Goal: Transaction & Acquisition: Purchase product/service

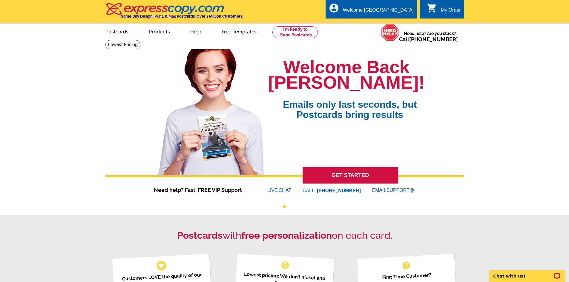
click at [324, 177] on link "GET STARTED" at bounding box center [350, 175] width 96 height 16
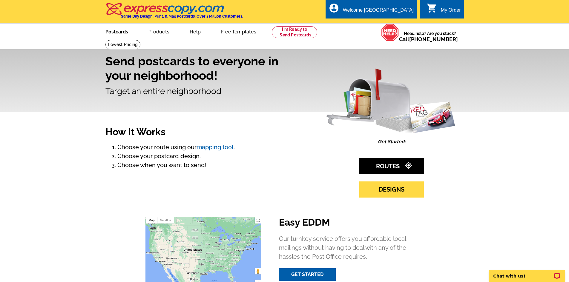
click at [117, 30] on link "Postcards" at bounding box center [117, 31] width 42 height 14
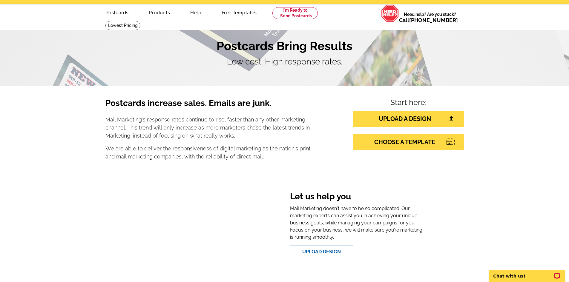
scroll to position [30, 0]
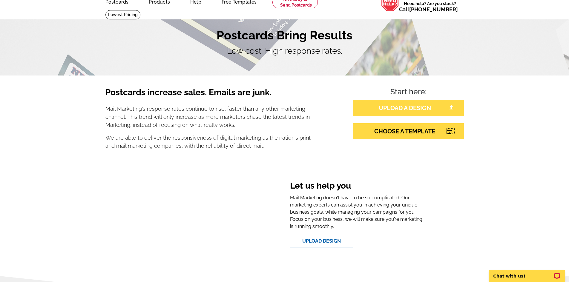
click at [371, 107] on link "UPLOAD A DESIGN" at bounding box center [408, 108] width 110 height 16
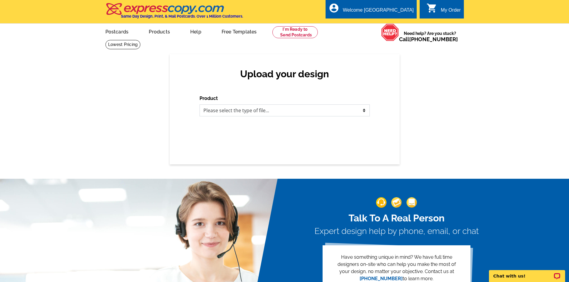
click at [278, 113] on select "Please select the type of file... Postcards Business Cards Letters and flyers G…" at bounding box center [284, 110] width 170 height 12
select select "1"
click at [199, 105] on select "Please select the type of file... Postcards Business Cards Letters and flyers G…" at bounding box center [284, 110] width 170 height 12
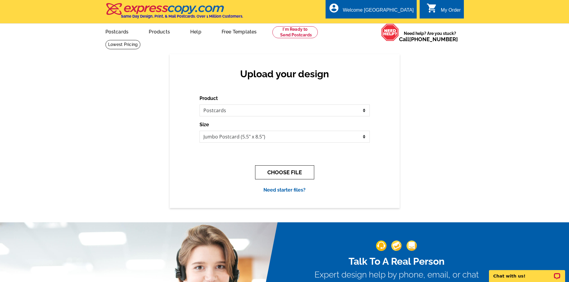
click at [277, 173] on button "CHOOSE FILE" at bounding box center [284, 172] width 59 height 14
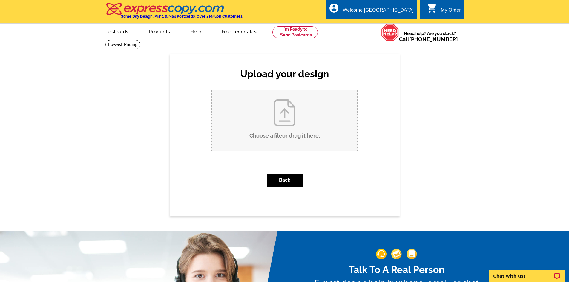
click at [280, 137] on input "Choose a file or drag it here ." at bounding box center [284, 120] width 145 height 60
type input "C:\fakepath\JS postcard front 5014 Hartford Ave, Sandusky.pdf.pdf"
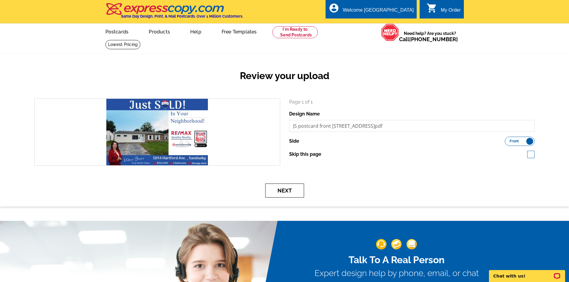
click at [284, 195] on button "Next" at bounding box center [284, 191] width 39 height 14
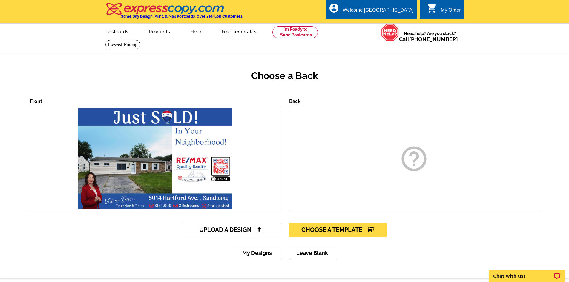
click at [248, 228] on span "Upload A Design" at bounding box center [231, 229] width 64 height 7
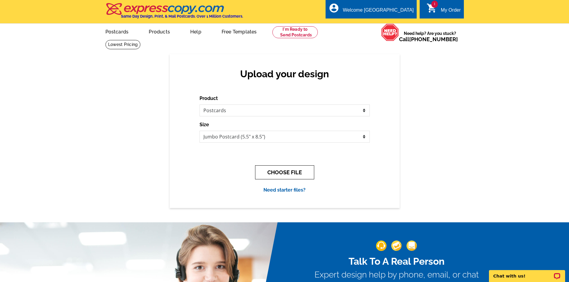
click at [276, 171] on button "CHOOSE FILE" at bounding box center [284, 172] width 59 height 14
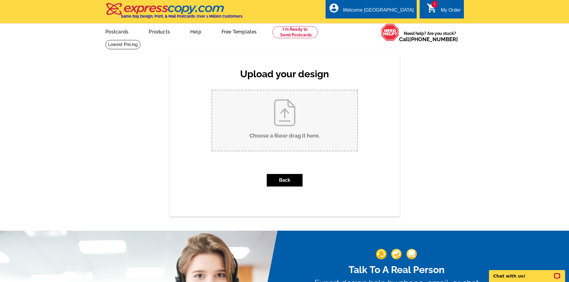
click at [281, 140] on input "Choose a file or drag it here ." at bounding box center [284, 120] width 145 height 60
type input "C:\fakepath\Just Sold back of pc.pdf"
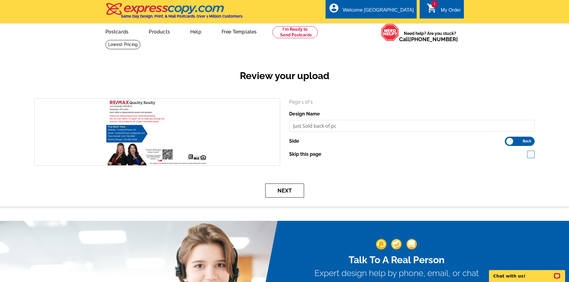
click at [278, 196] on button "Next" at bounding box center [284, 191] width 39 height 14
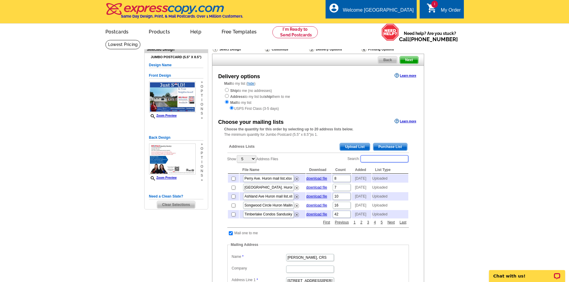
click at [382, 160] on input "Search:" at bounding box center [384, 158] width 48 height 7
type input "l"
click at [357, 148] on span "Upload List" at bounding box center [355, 146] width 30 height 7
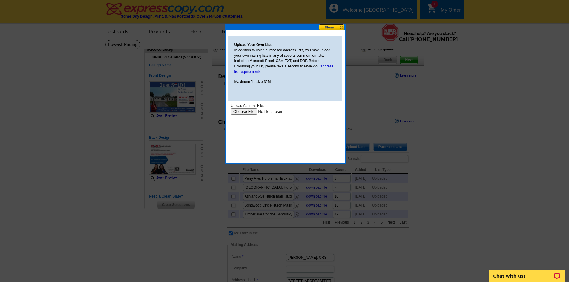
click at [233, 113] on input "file" at bounding box center [268, 111] width 76 height 6
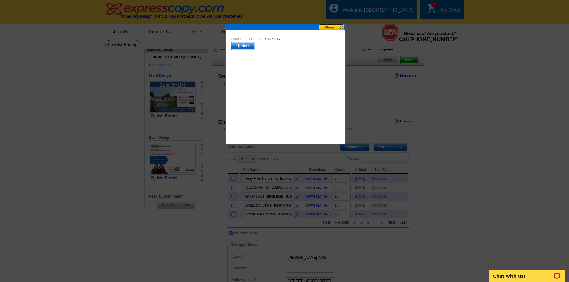
click at [241, 46] on span "Update" at bounding box center [243, 45] width 24 height 7
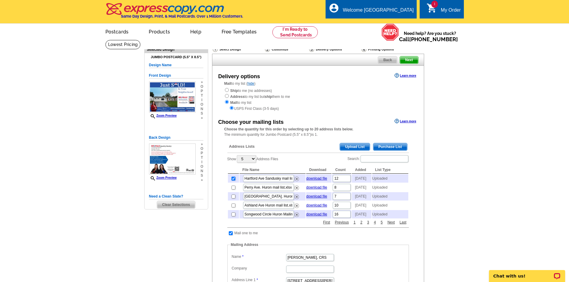
click at [351, 146] on span "Upload List" at bounding box center [355, 146] width 30 height 7
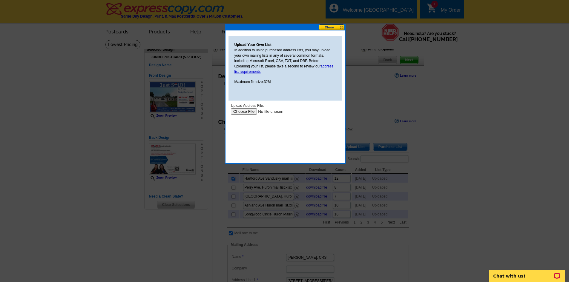
click at [244, 112] on input "file" at bounding box center [268, 111] width 76 height 6
click at [240, 113] on input "file" at bounding box center [268, 111] width 76 height 6
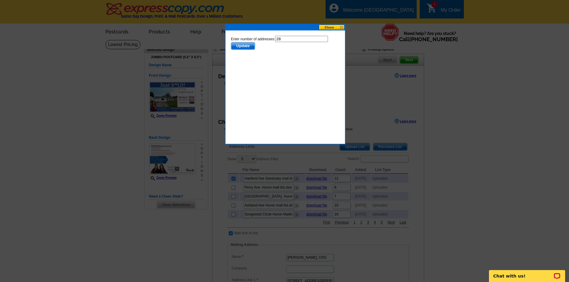
click at [238, 45] on span "Update" at bounding box center [243, 45] width 24 height 7
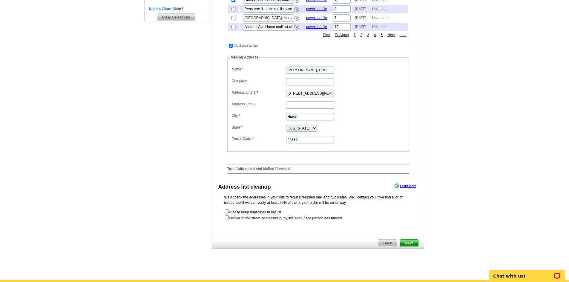
scroll to position [239, 0]
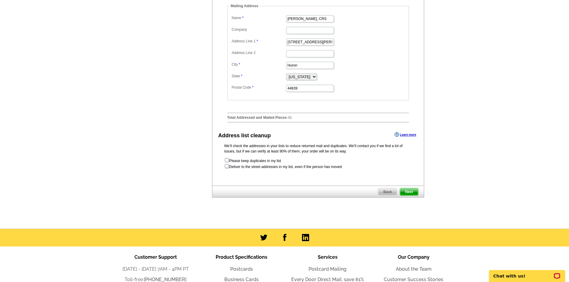
click at [227, 168] on input "checkbox" at bounding box center [227, 166] width 4 height 4
checkbox input "true"
radio input "true"
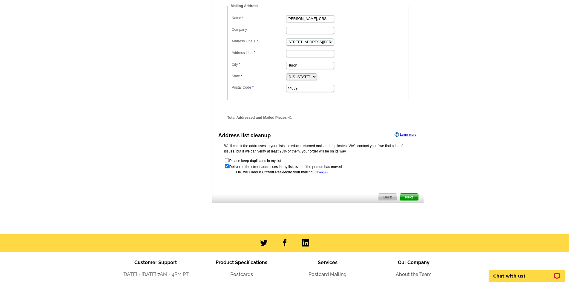
click at [406, 201] on span "Next" at bounding box center [409, 197] width 18 height 7
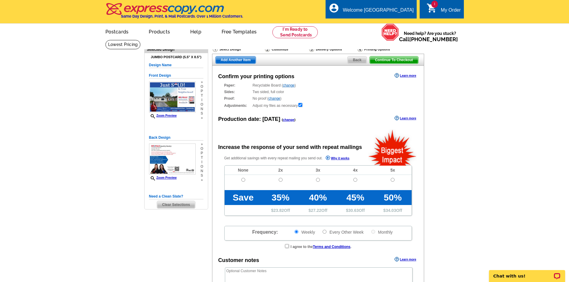
radio input "false"
click at [242, 181] on input "radio" at bounding box center [243, 180] width 4 height 4
radio input "true"
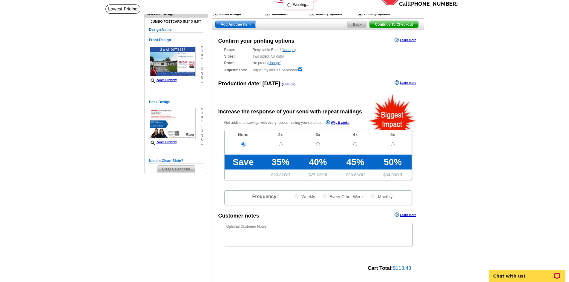
scroll to position [119, 0]
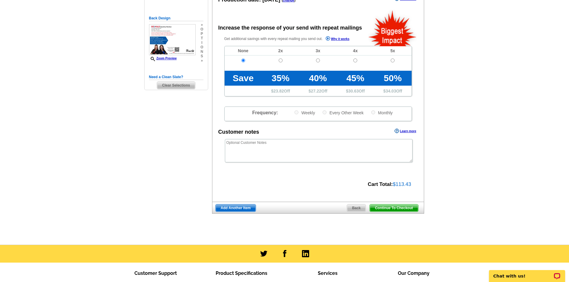
click at [373, 208] on span "Continue To Checkout" at bounding box center [394, 207] width 48 height 7
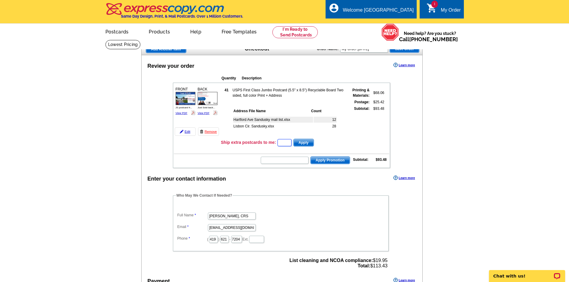
click at [284, 143] on input "text" at bounding box center [284, 142] width 14 height 7
click at [284, 161] on input "text" at bounding box center [285, 160] width 48 height 7
type input "E2025"
click at [338, 159] on span "Apply Promotion" at bounding box center [329, 160] width 39 height 7
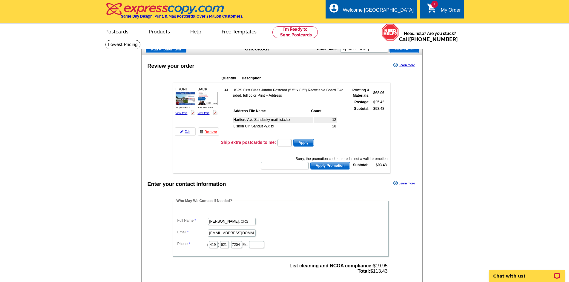
click at [276, 162] on form "Apply Promotion" at bounding box center [305, 165] width 90 height 8
click at [279, 166] on input "text" at bounding box center [285, 165] width 48 height 7
type input "E3025"
click at [330, 167] on span "Apply Promotion" at bounding box center [329, 165] width 39 height 7
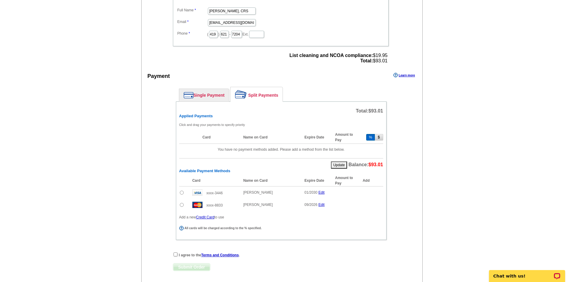
scroll to position [239, 0]
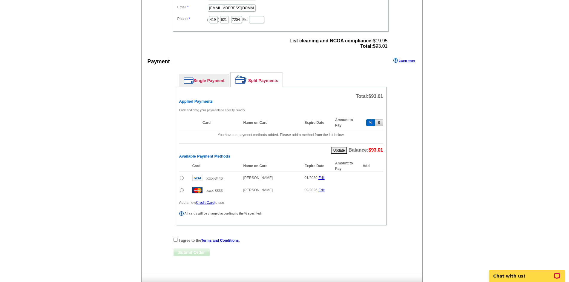
click at [181, 178] on input "radio" at bounding box center [182, 178] width 4 height 4
radio input "true"
drag, startPoint x: 352, startPoint y: 179, endPoint x: 308, endPoint y: 187, distance: 44.2
click at [308, 187] on tbody "xxxx-3446 Victoria A Borger 01/2030 Edit % 82 Add xxxx-8833 Christina Hormell 0…" at bounding box center [281, 185] width 204 height 27
click at [374, 180] on span "Add" at bounding box center [373, 179] width 17 height 7
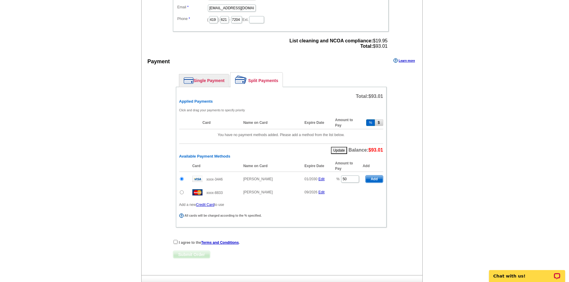
type input "82"
radio input "false"
type input "41"
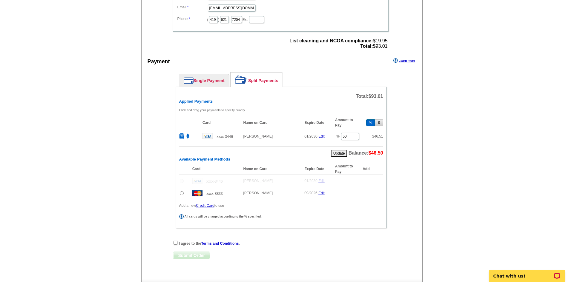
click at [182, 194] on input "radio" at bounding box center [182, 193] width 4 height 4
radio input "true"
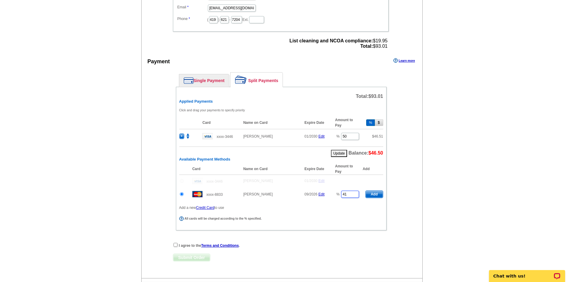
drag, startPoint x: 352, startPoint y: 195, endPoint x: 294, endPoint y: 201, distance: 57.9
click at [294, 201] on tr "xxxx-8833 Christina Hormell 09/2026 Edit % 41 Add" at bounding box center [281, 194] width 204 height 14
click at [369, 194] on span "Add" at bounding box center [373, 194] width 17 height 7
type input "41"
radio input "false"
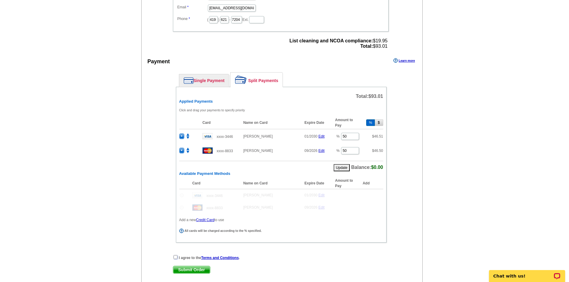
click at [176, 258] on input "checkbox" at bounding box center [175, 257] width 4 height 4
checkbox input "true"
click at [184, 271] on span "Submit Order" at bounding box center [191, 269] width 37 height 7
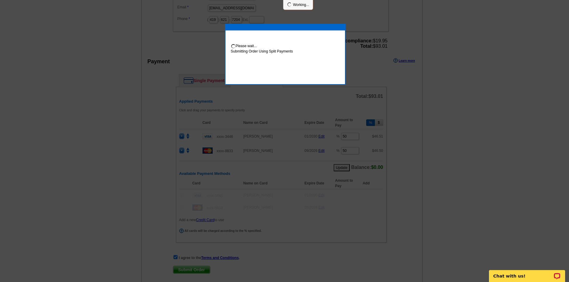
scroll to position [236, 0]
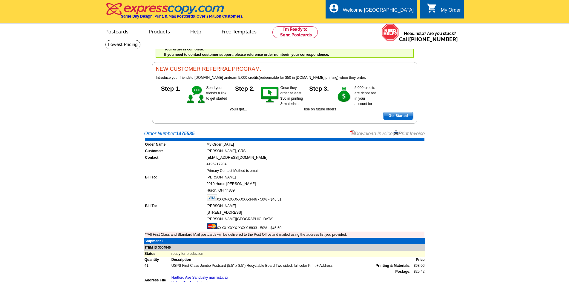
click at [377, 136] on link "Download Invoice" at bounding box center [371, 133] width 42 height 5
